Goal: Task Accomplishment & Management: Complete application form

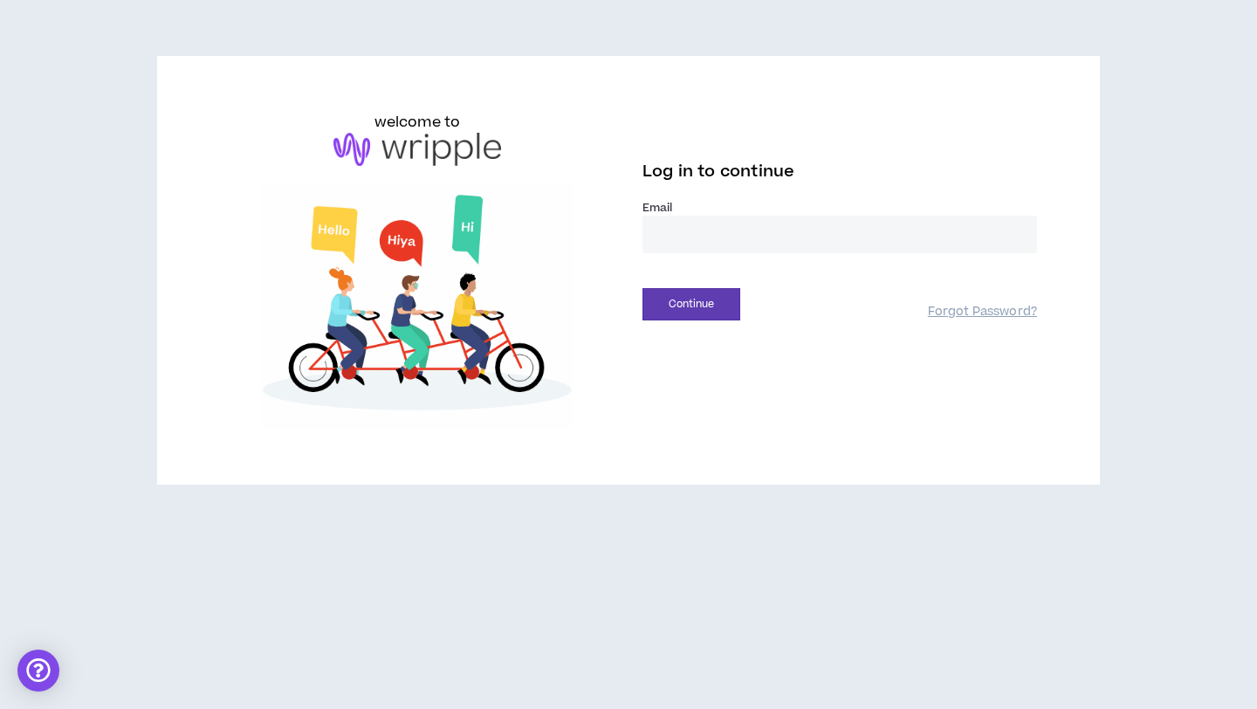
click at [876, 231] on input "email" at bounding box center [839, 235] width 395 height 38
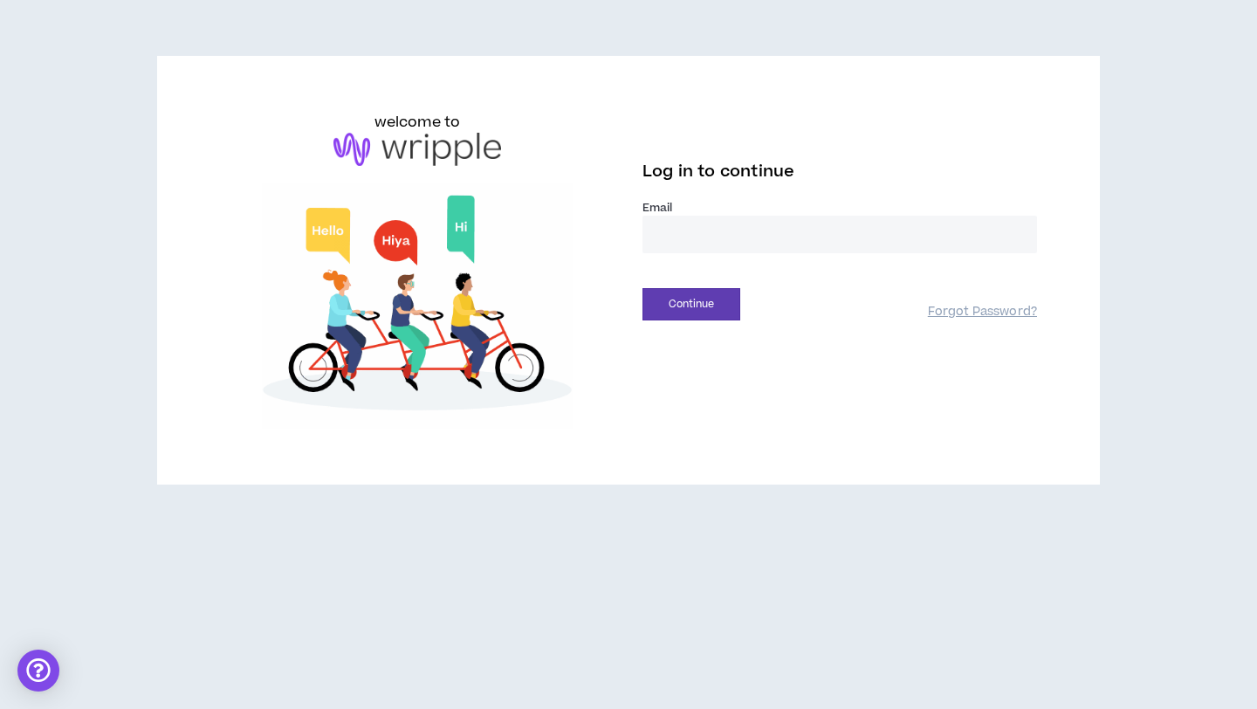
type input "**********"
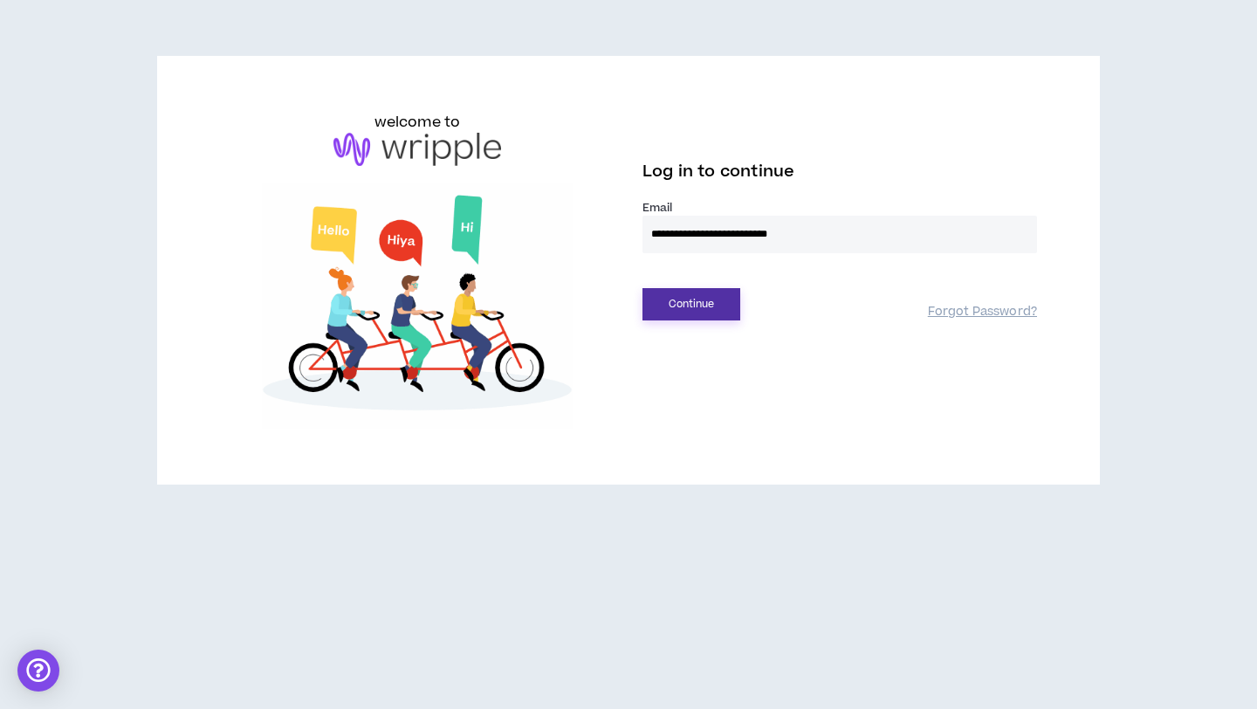
click at [674, 317] on button "Continue" at bounding box center [691, 304] width 98 height 32
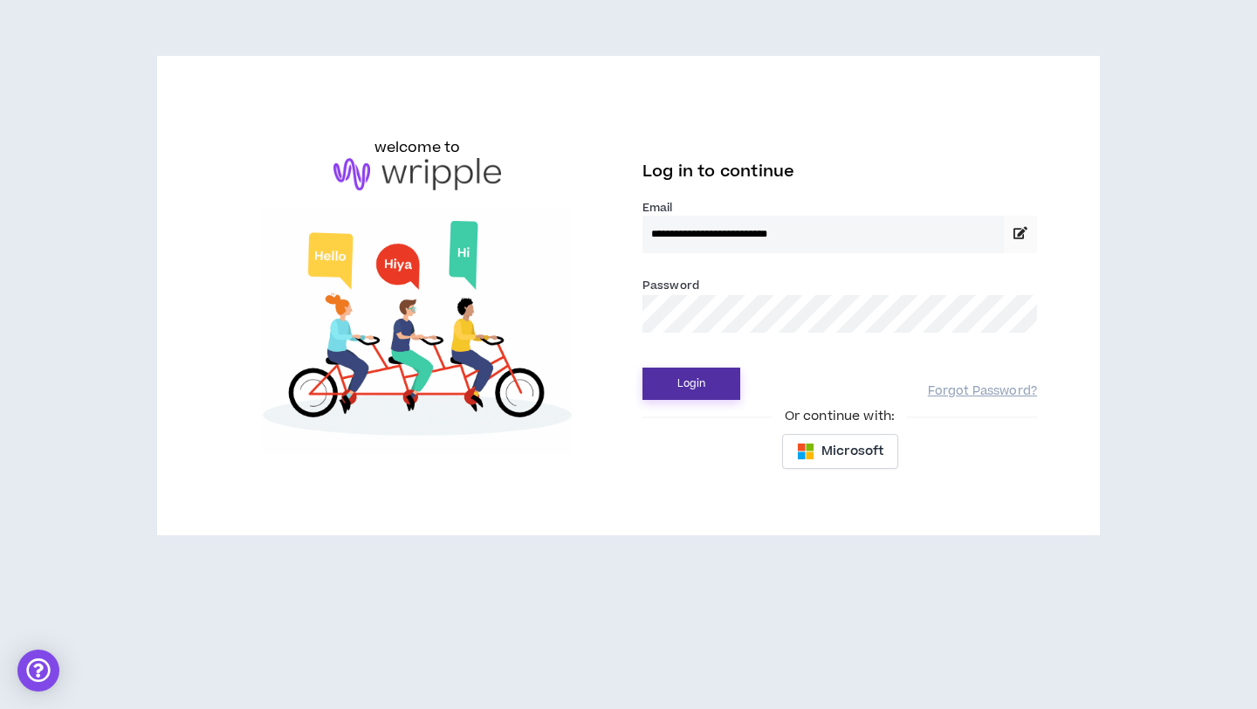
click at [732, 375] on button "Login" at bounding box center [691, 384] width 98 height 32
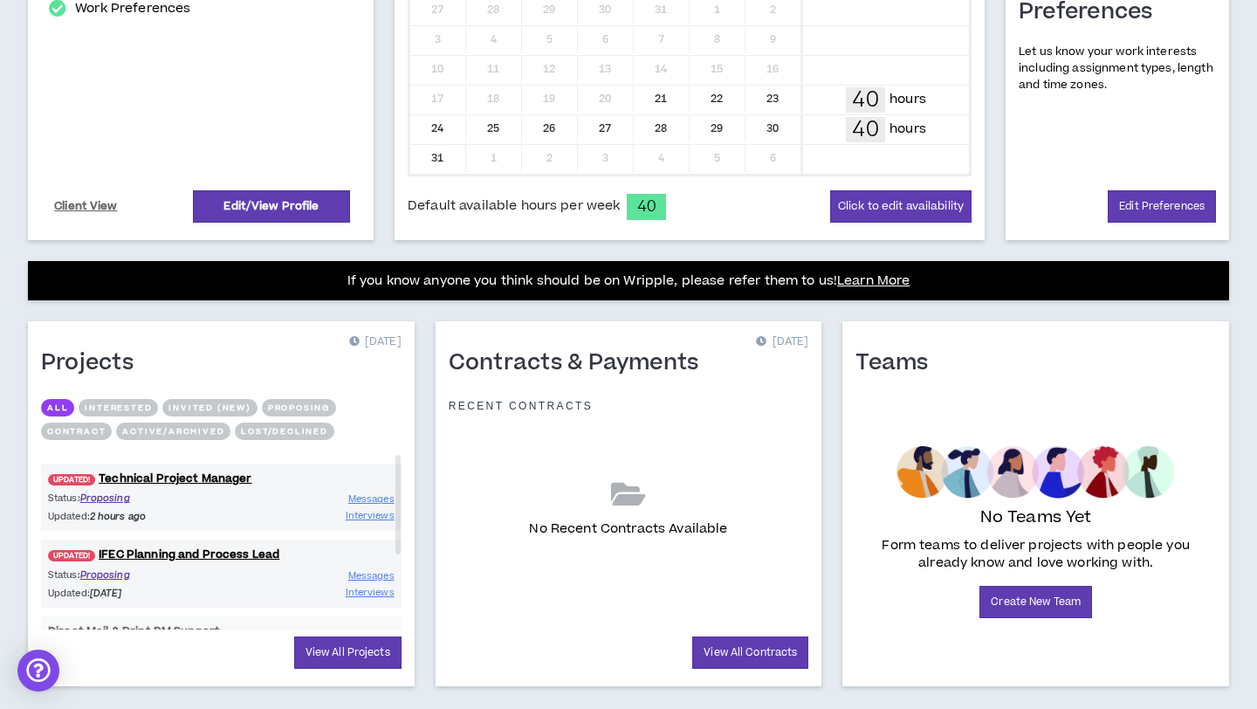
scroll to position [499, 0]
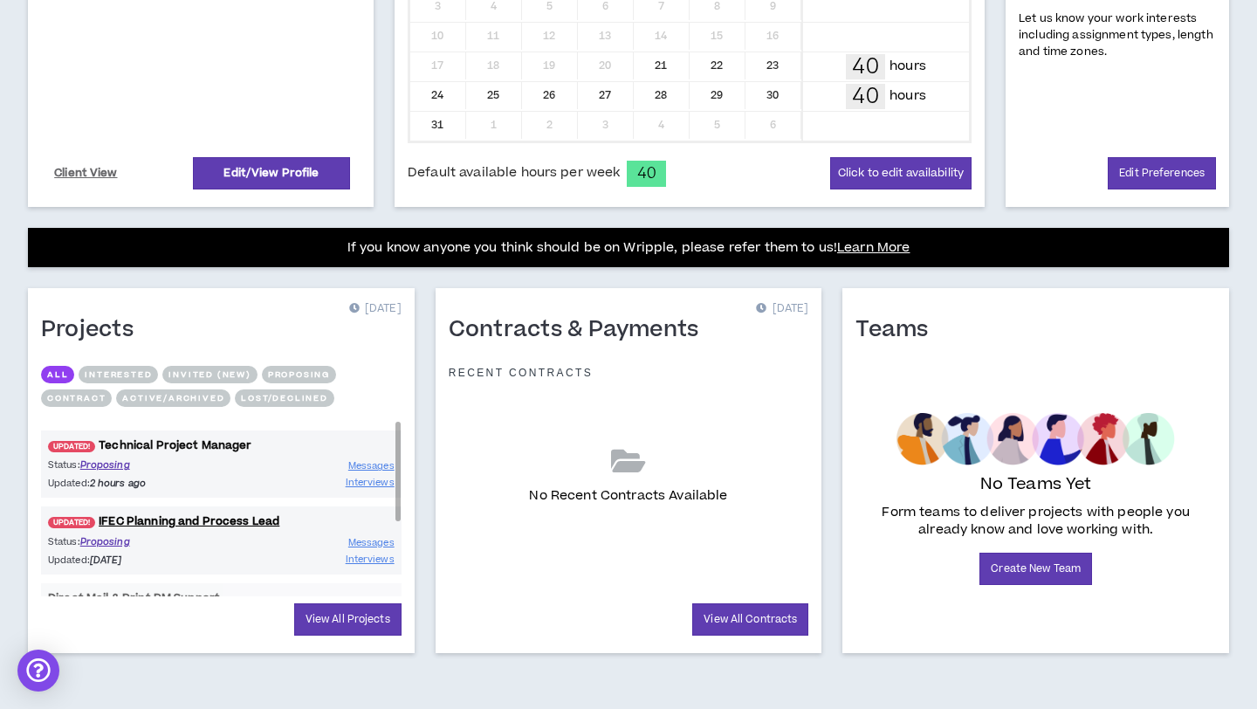
click at [239, 443] on link "UPDATED! Technical Project Manager" at bounding box center [221, 445] width 361 height 17
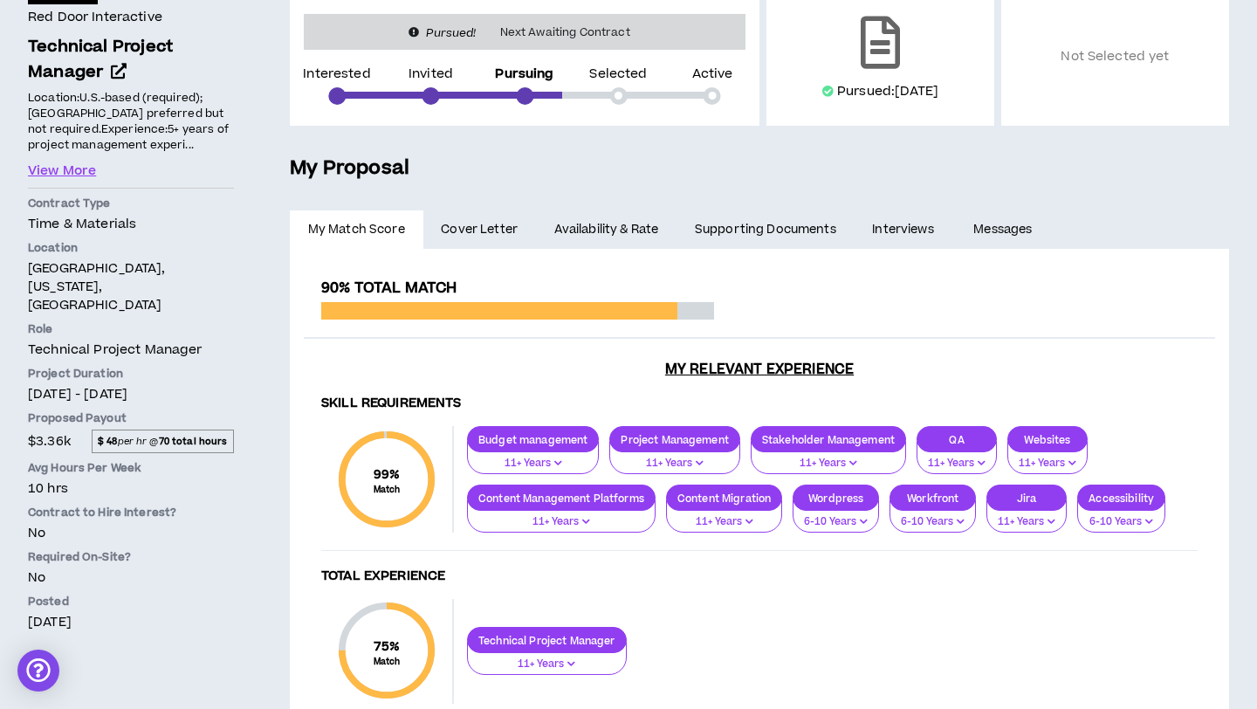
scroll to position [244, 0]
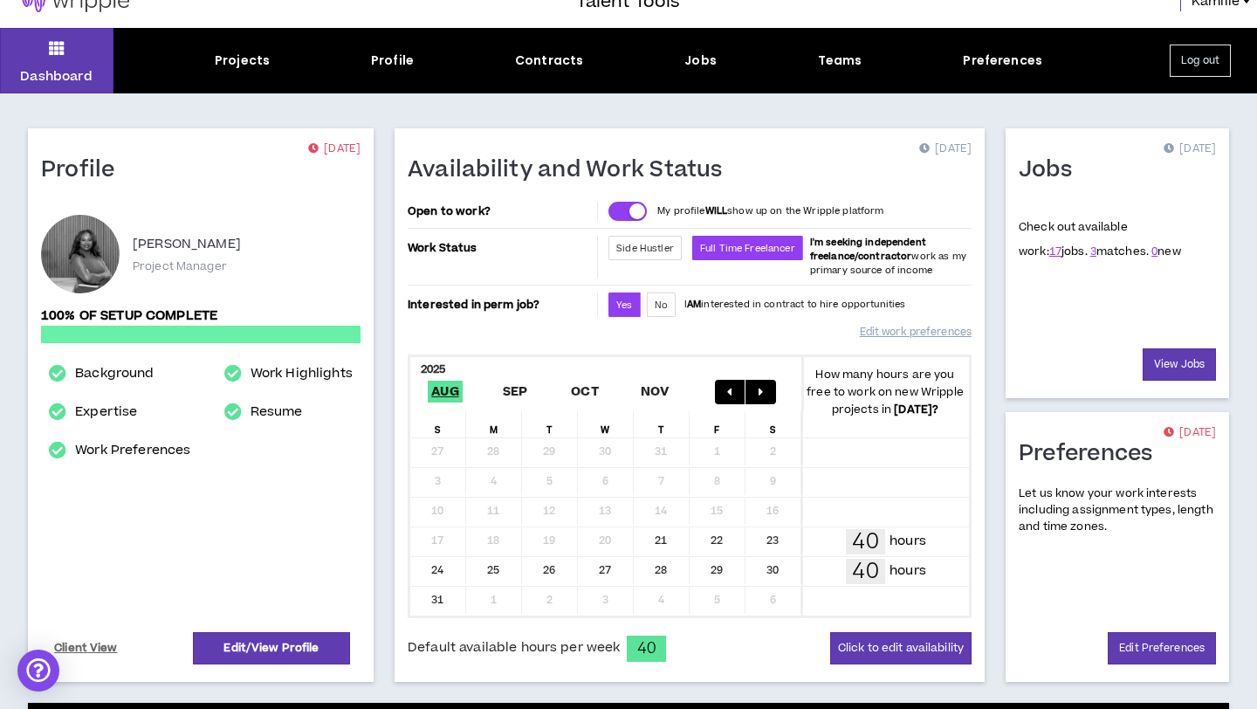
scroll to position [24, 0]
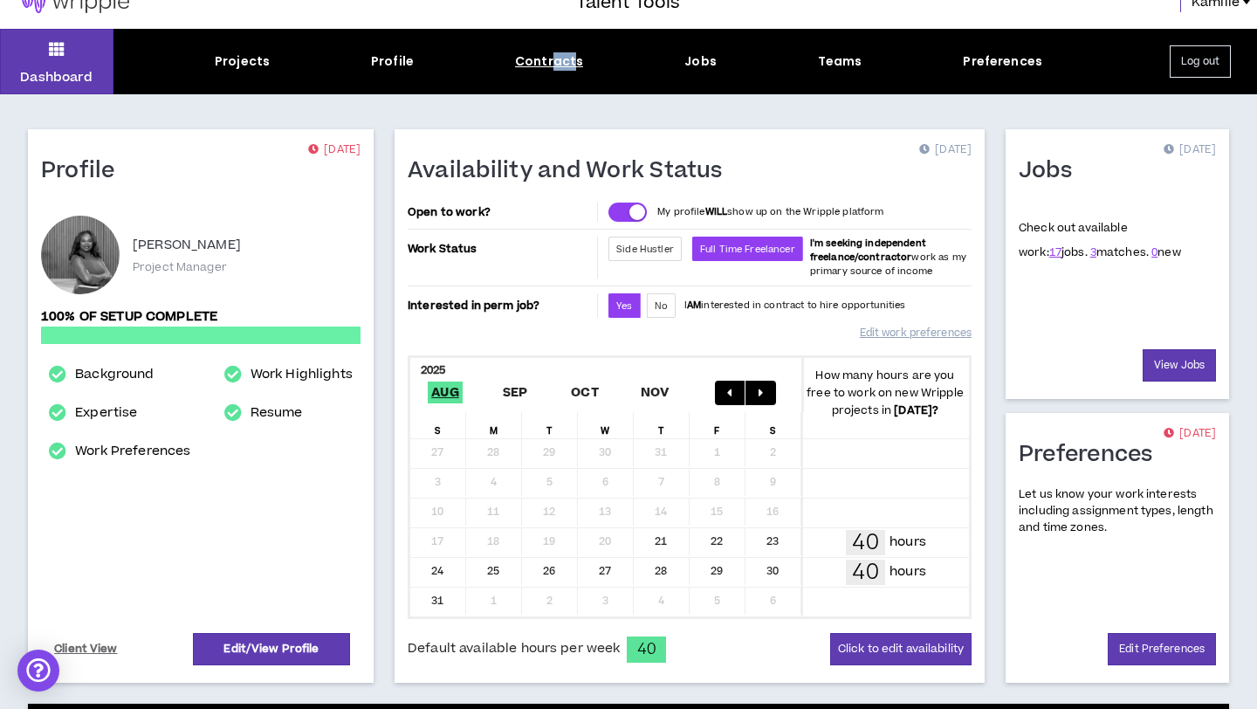
drag, startPoint x: 572, startPoint y: 59, endPoint x: 550, endPoint y: 59, distance: 21.8
click at [550, 59] on div "Contracts" at bounding box center [549, 61] width 68 height 18
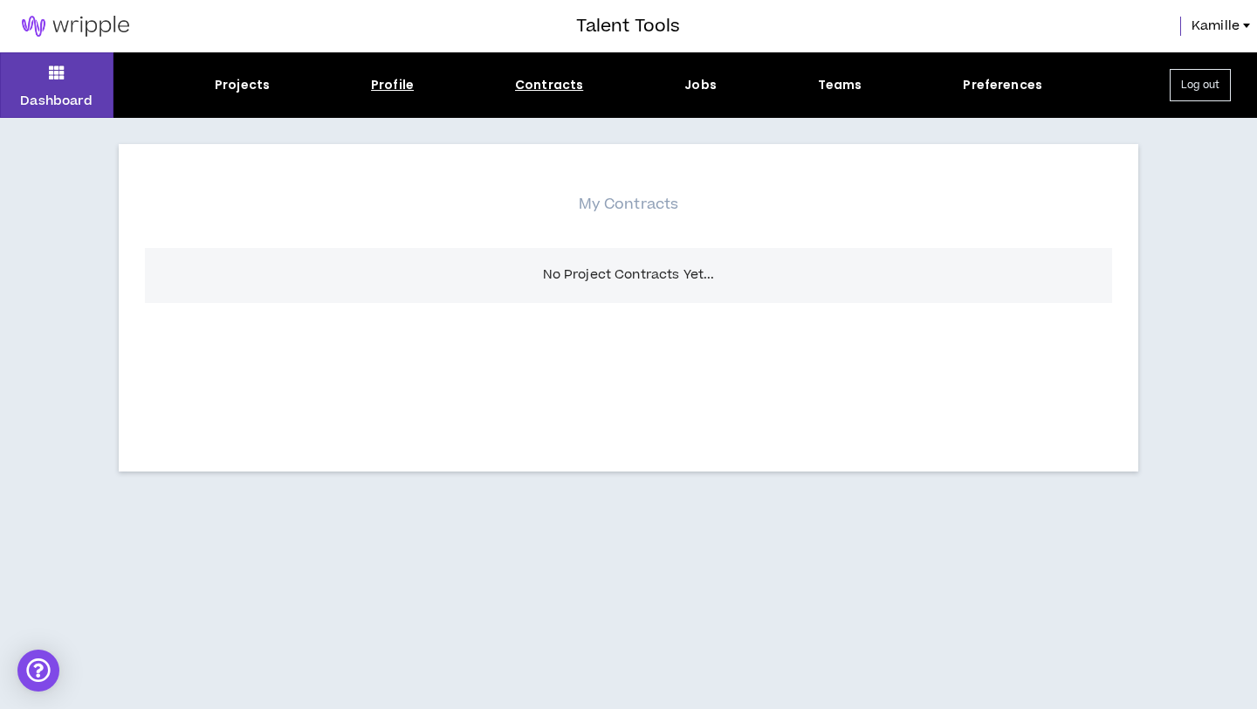
click at [381, 90] on div "Profile" at bounding box center [392, 85] width 43 height 18
select select "*"
select select "US"
select select "*******"
select select "*"
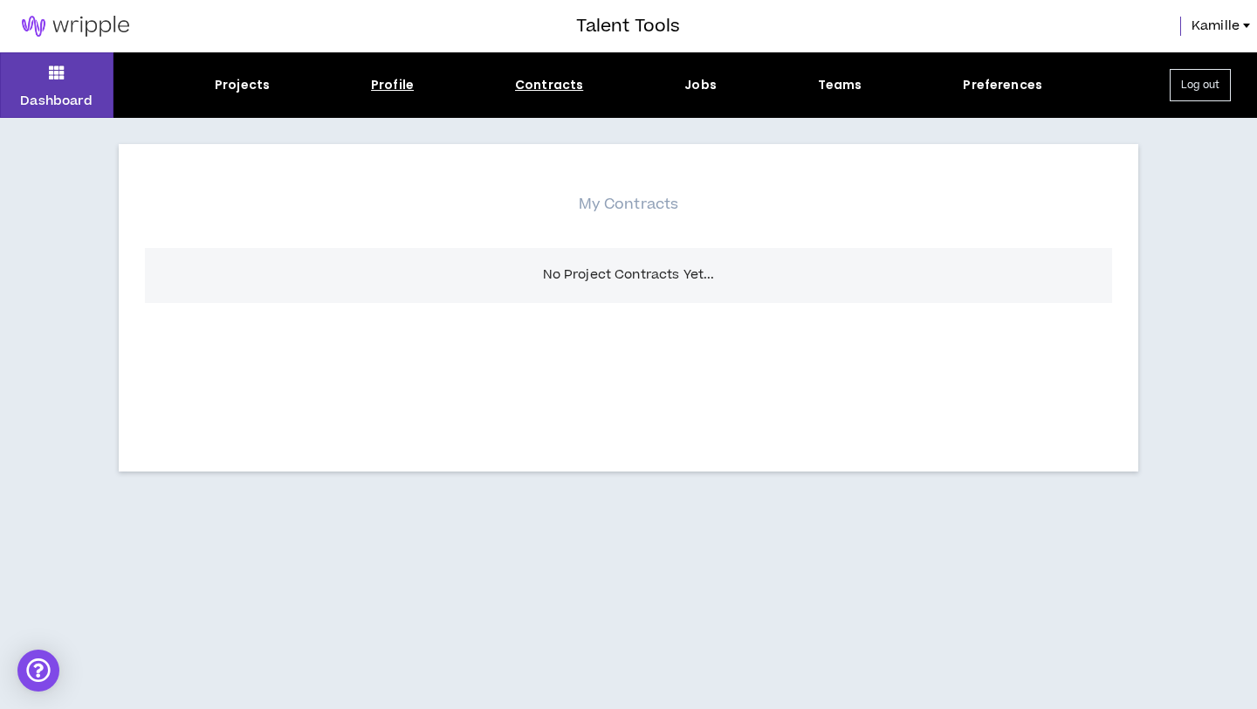
select select "**********"
select select "*****"
select select "**********"
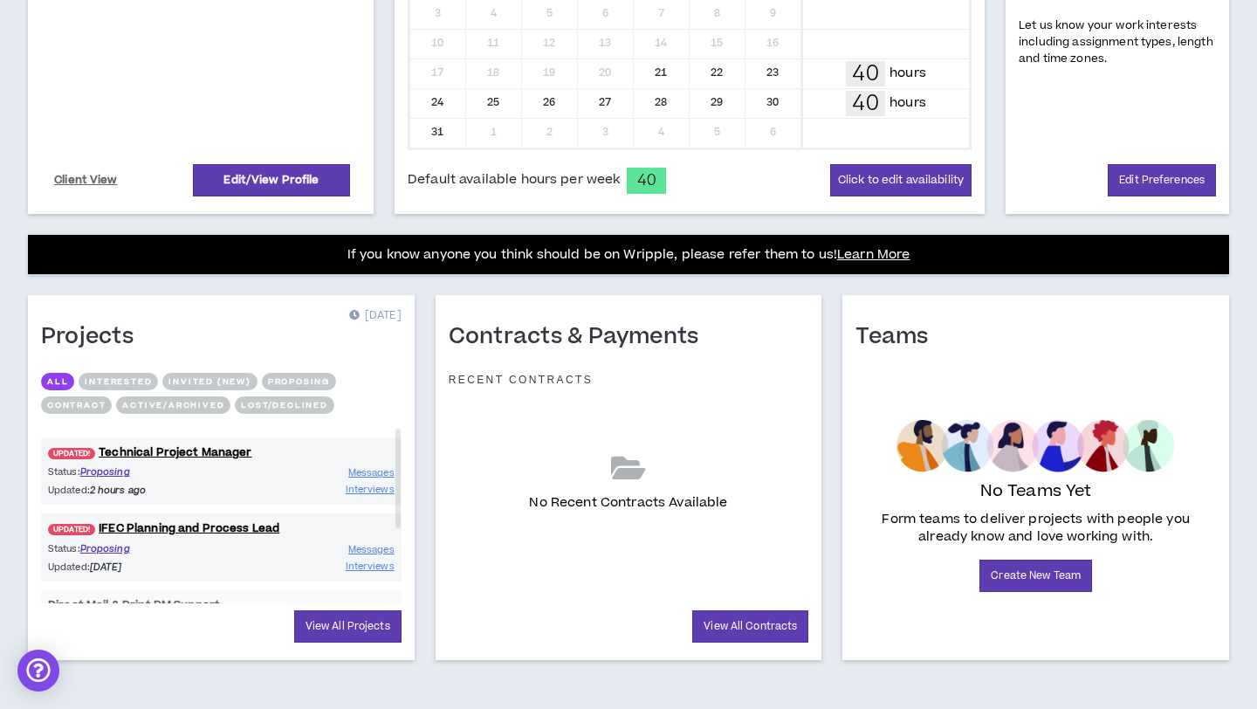
scroll to position [499, 0]
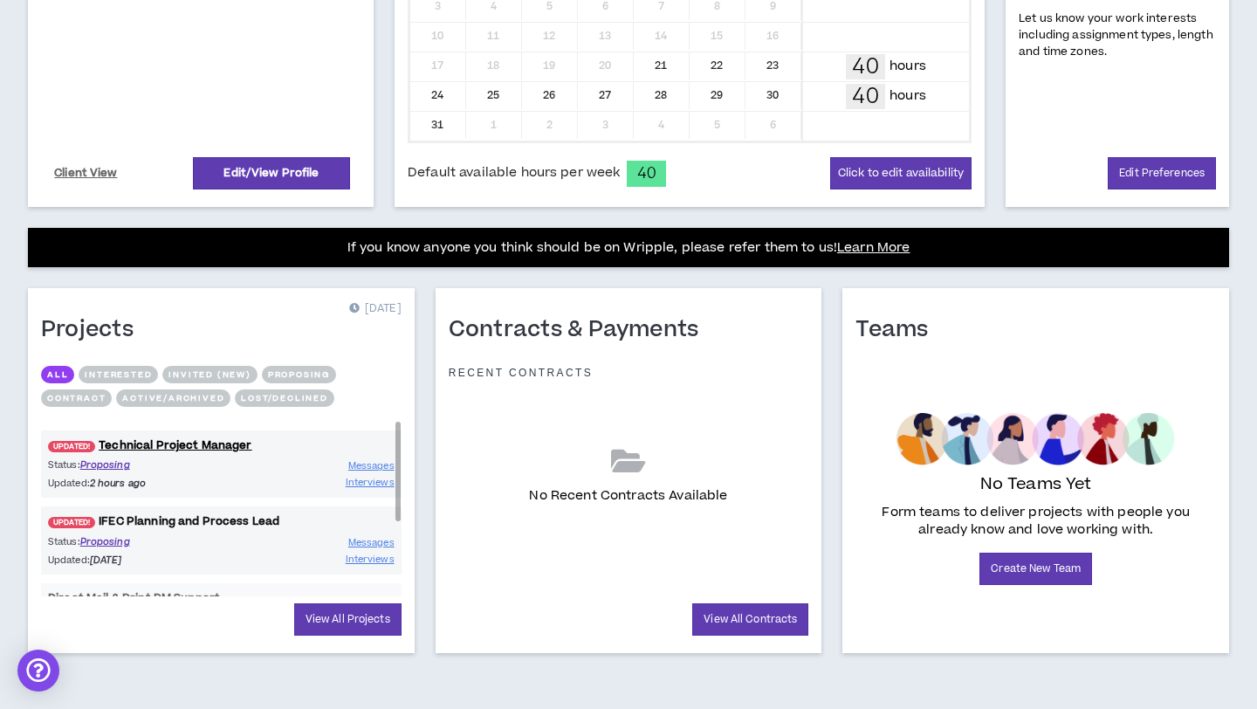
click at [175, 521] on link "UPDATED! IFEC Planning and Process Lead" at bounding box center [221, 521] width 361 height 17
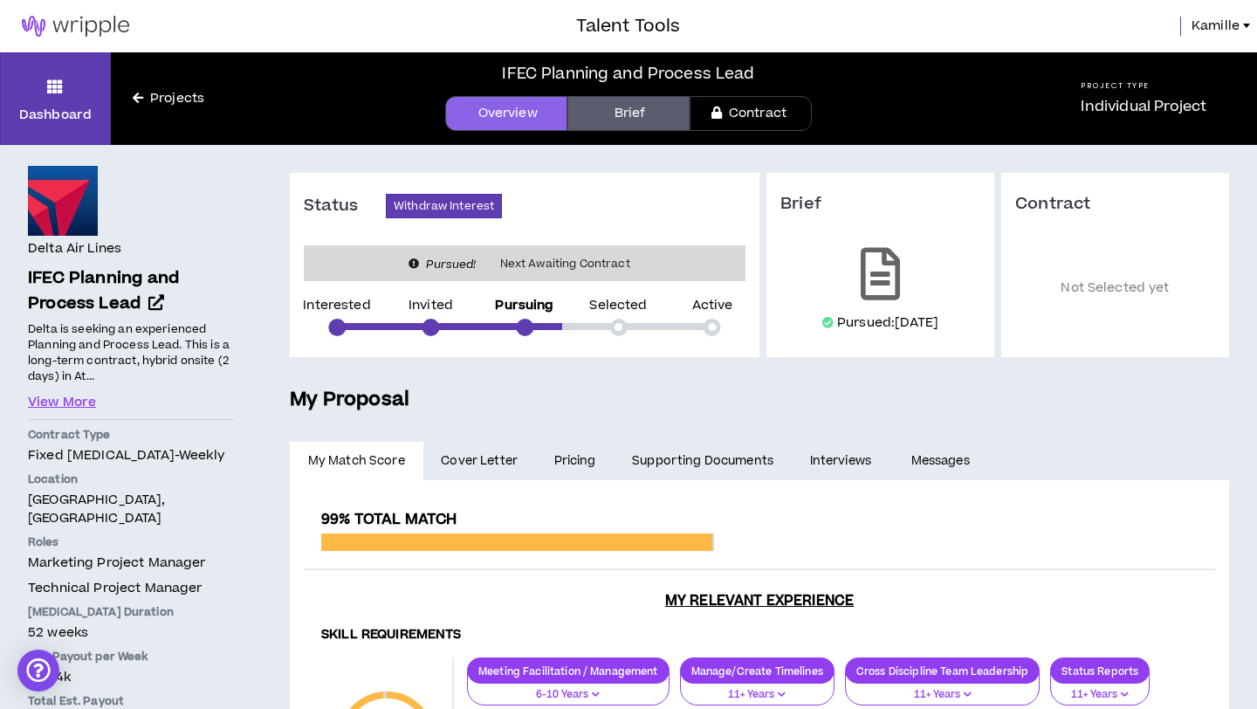
click at [93, 39] on link at bounding box center [75, 26] width 151 height 52
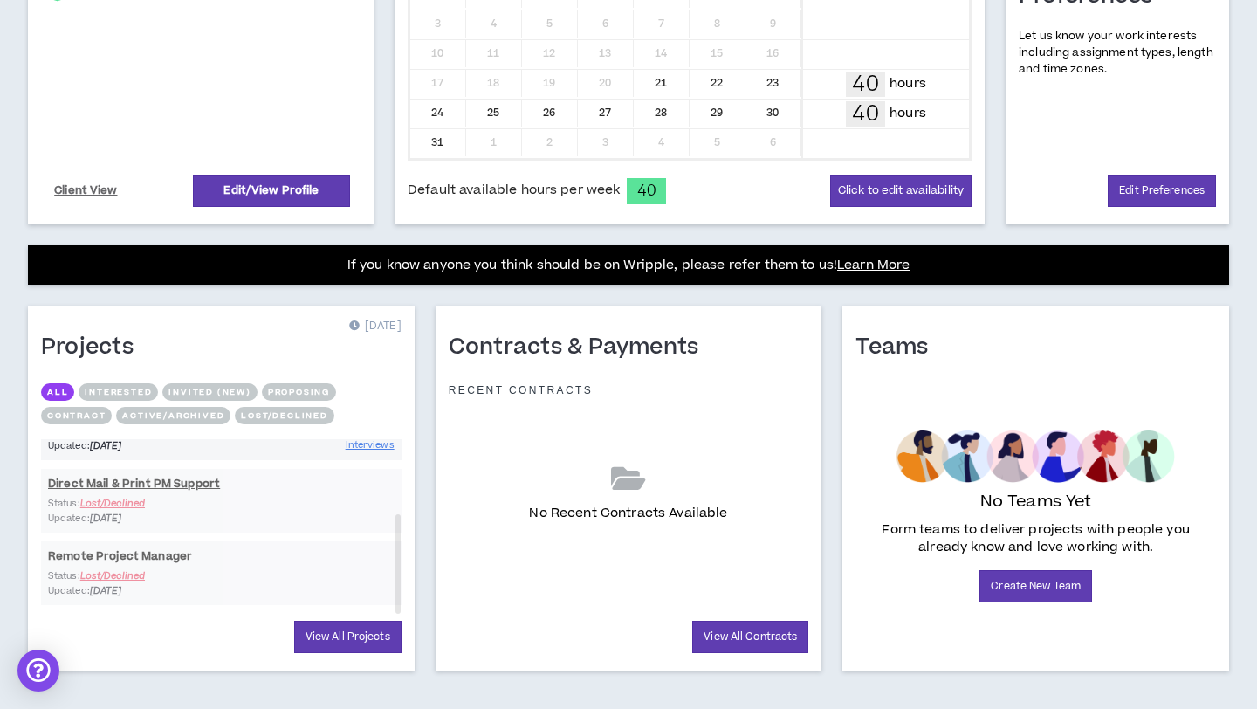
scroll to position [480, 0]
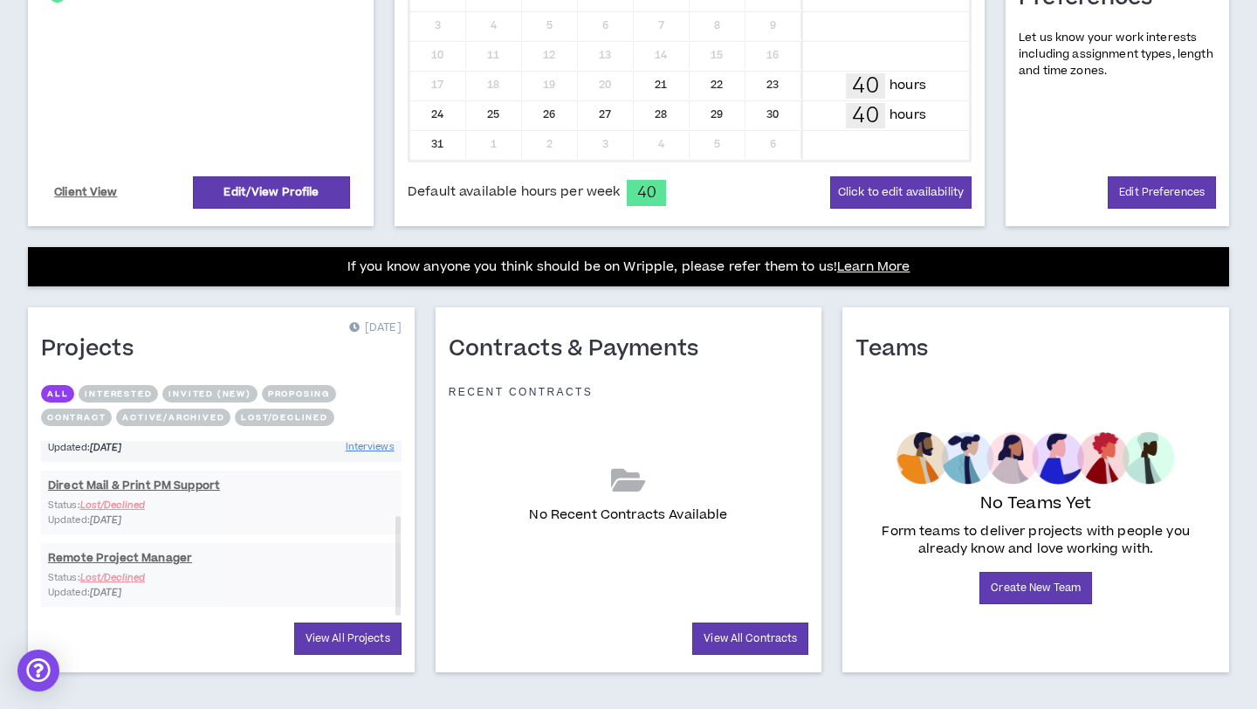
click at [287, 394] on button "Proposing" at bounding box center [299, 393] width 74 height 17
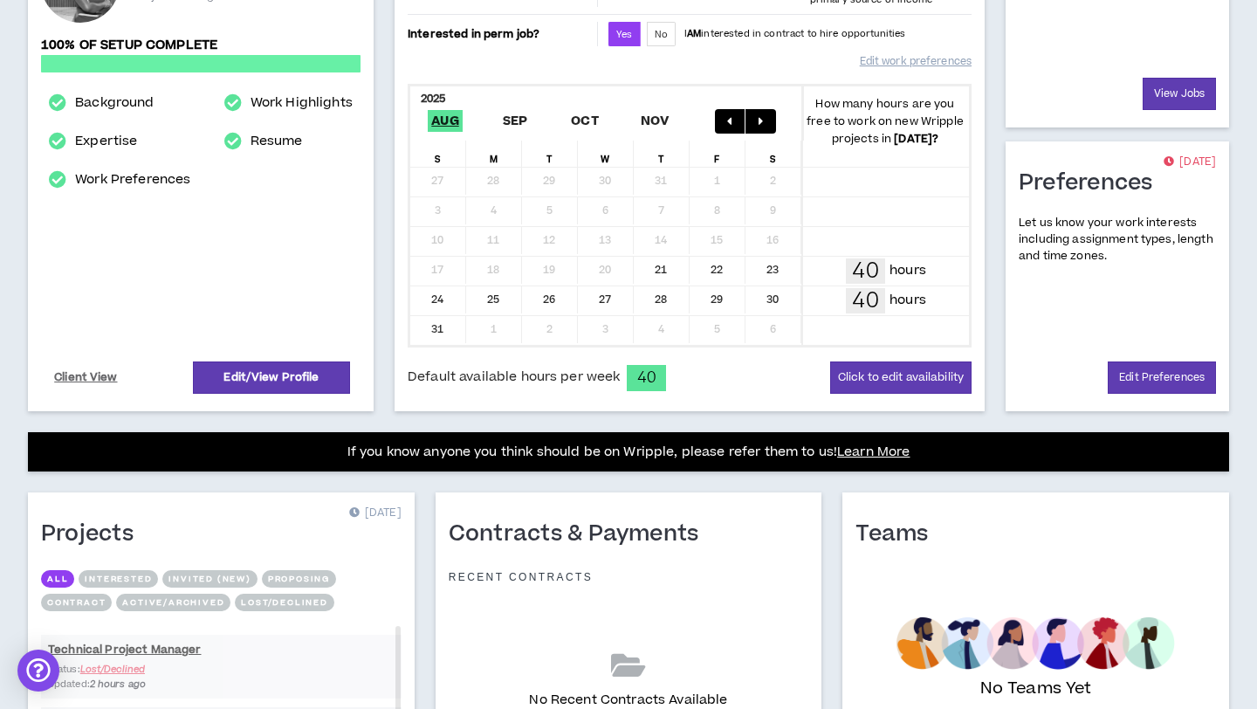
scroll to position [499, 0]
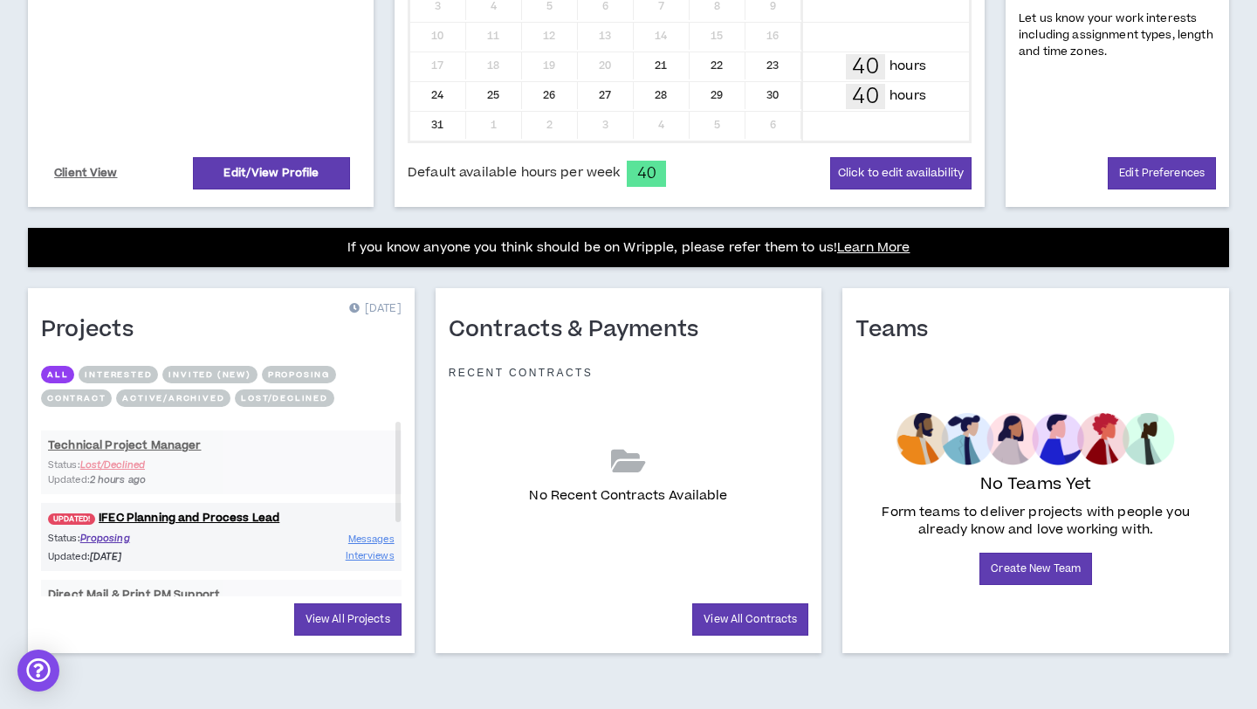
click at [281, 369] on button "Proposing" at bounding box center [299, 374] width 74 height 17
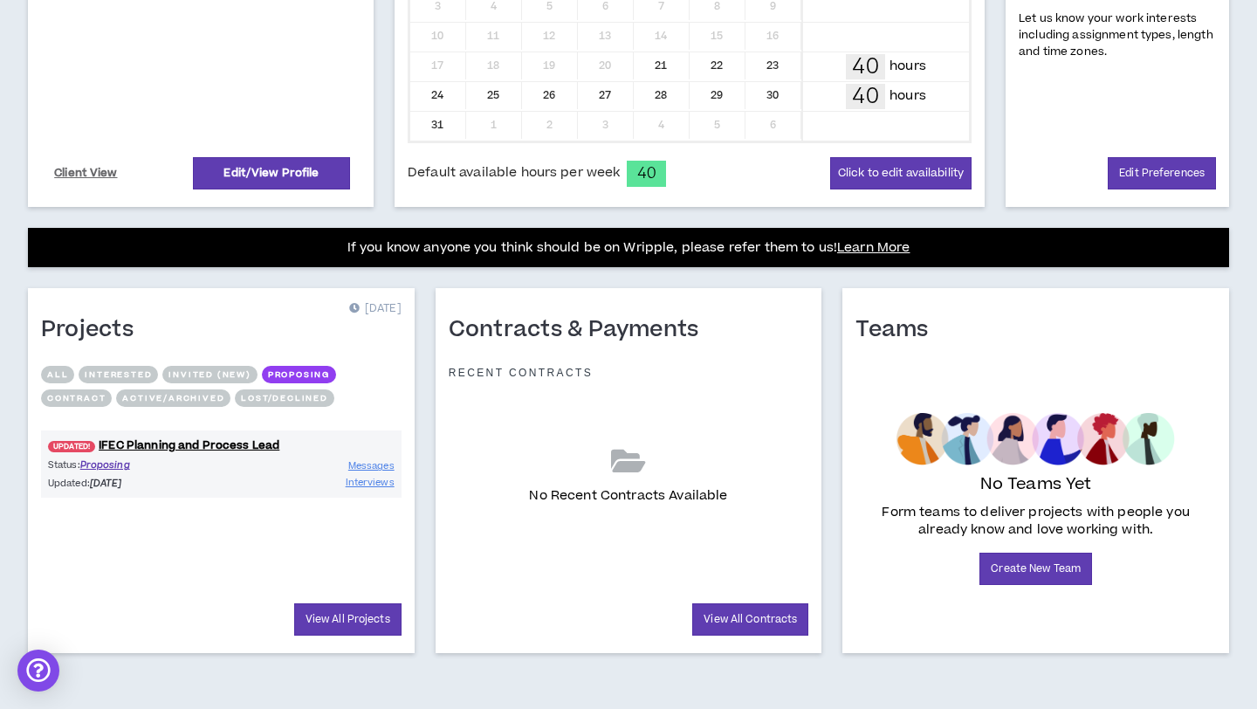
click at [285, 398] on button "Lost/Declined" at bounding box center [284, 397] width 99 height 17
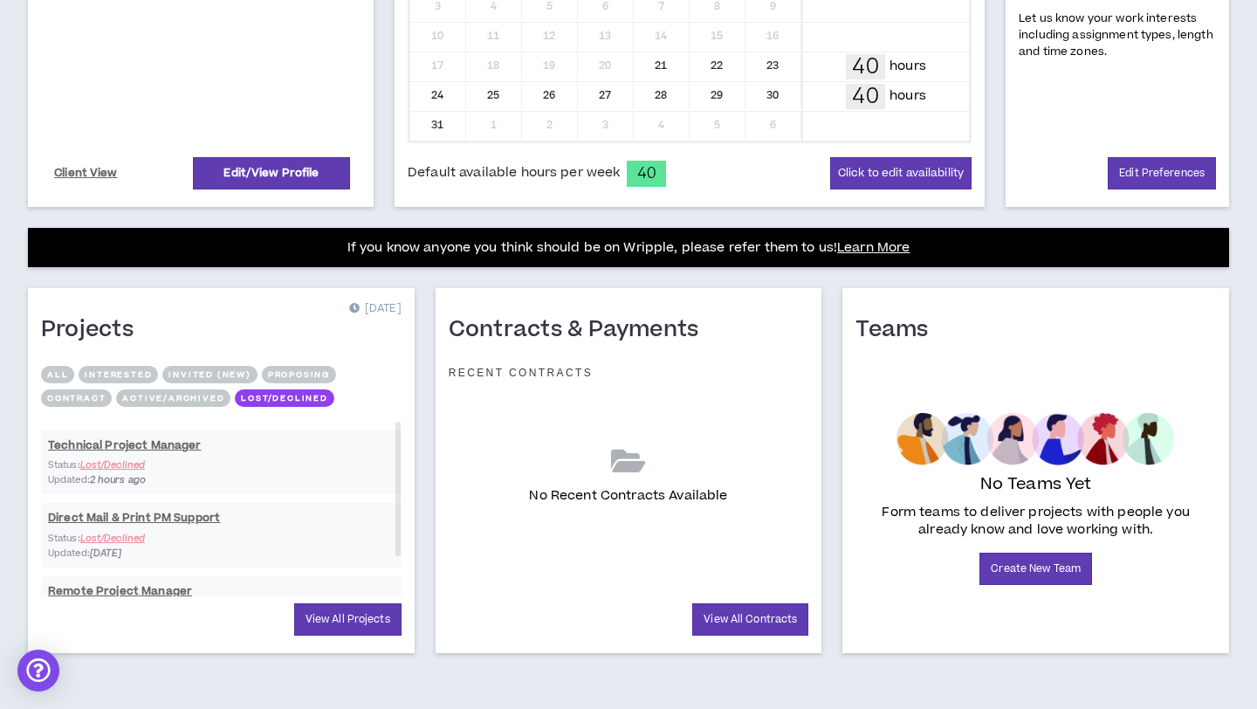
click at [307, 366] on button "Proposing" at bounding box center [299, 374] width 74 height 17
